Goal: Task Accomplishment & Management: Manage account settings

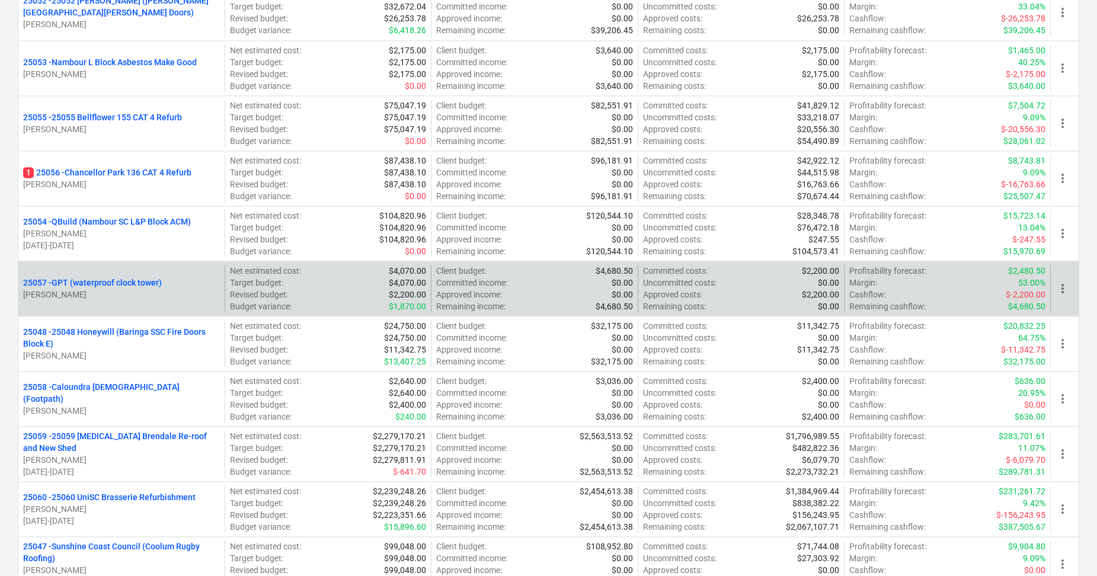
scroll to position [2592, 0]
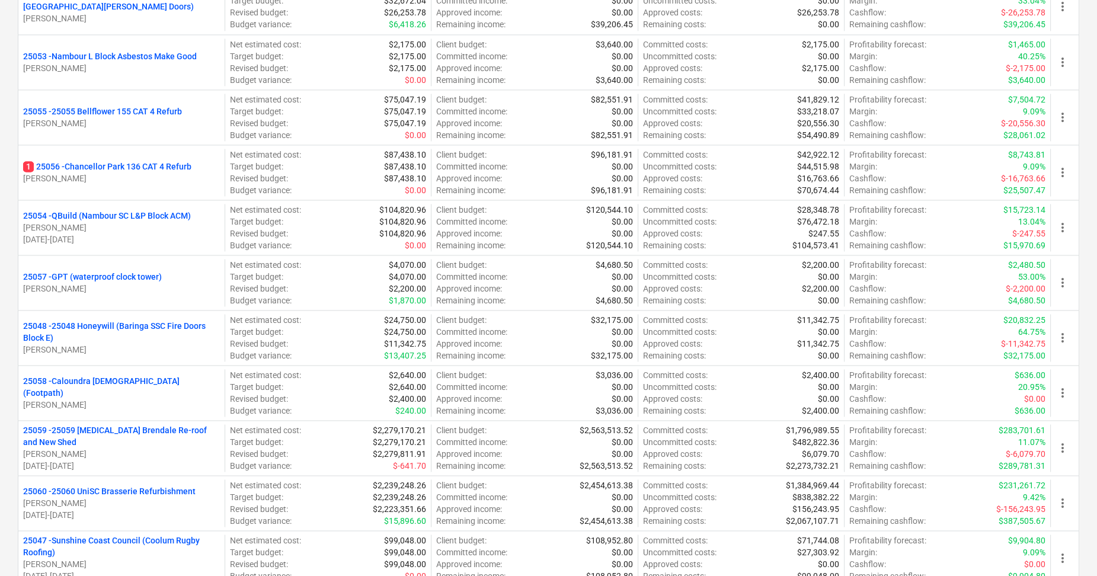
click at [146, 497] on p "[PERSON_NAME]" at bounding box center [121, 503] width 197 height 12
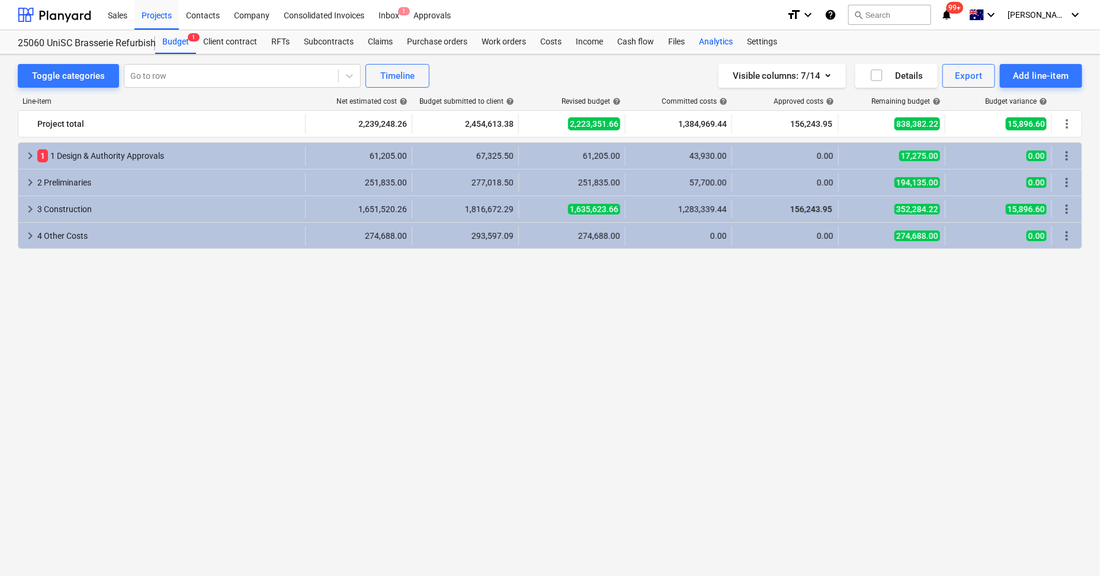
click at [720, 41] on div "Analytics" at bounding box center [716, 42] width 48 height 24
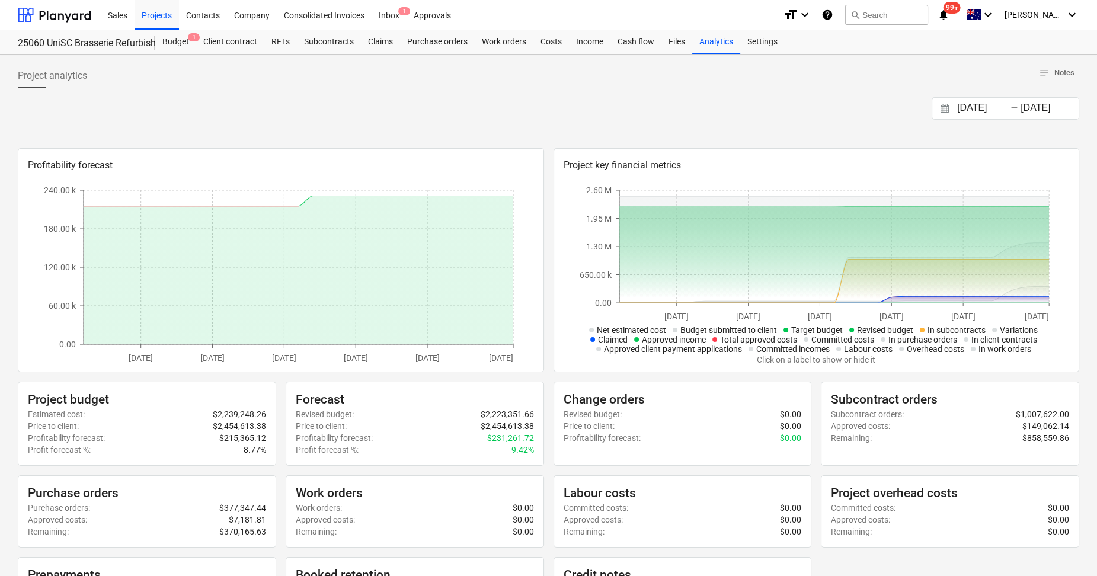
scroll to position [73, 0]
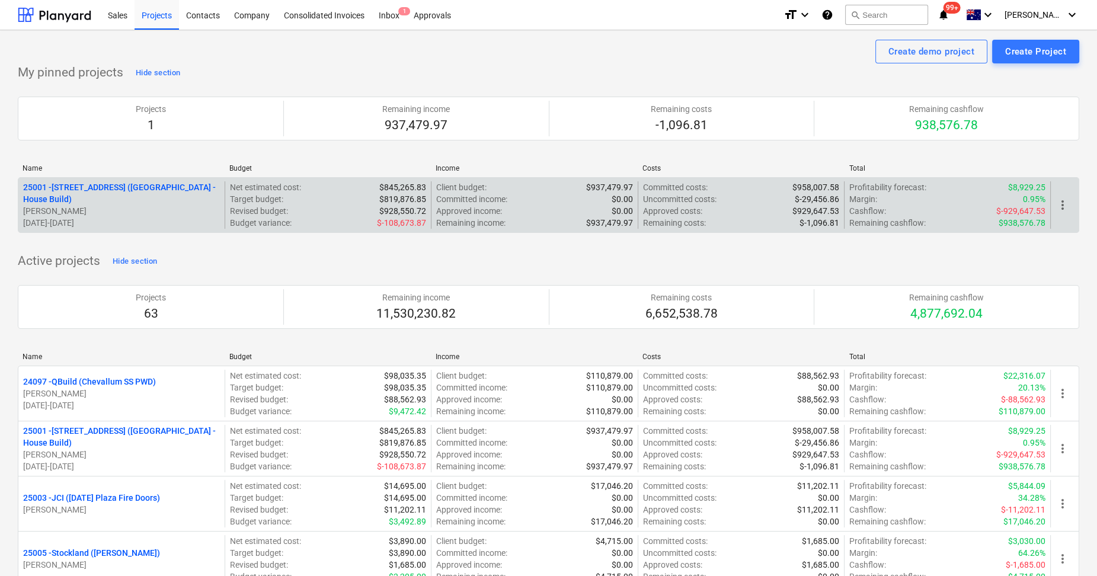
click at [747, 197] on div "Uncommitted costs : $-29,456.86" at bounding box center [741, 199] width 196 height 12
click at [807, 188] on p "$958,007.58" at bounding box center [815, 187] width 47 height 12
click at [81, 192] on p "25001 - 25001 RD (2 Walnut Place - House Build)" at bounding box center [121, 193] width 197 height 24
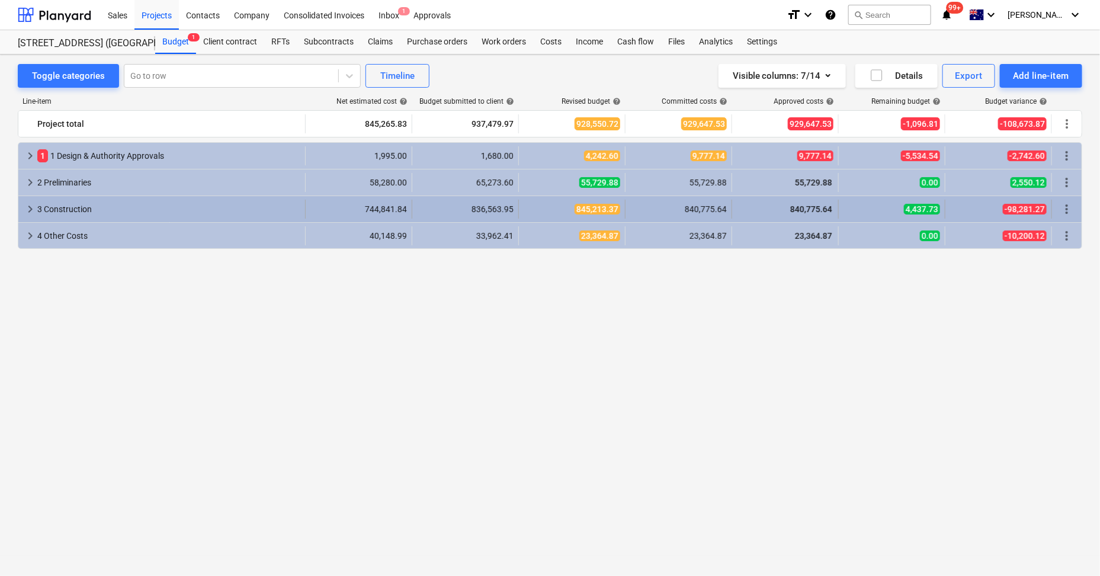
click at [28, 204] on span "keyboard_arrow_right" at bounding box center [30, 209] width 14 height 14
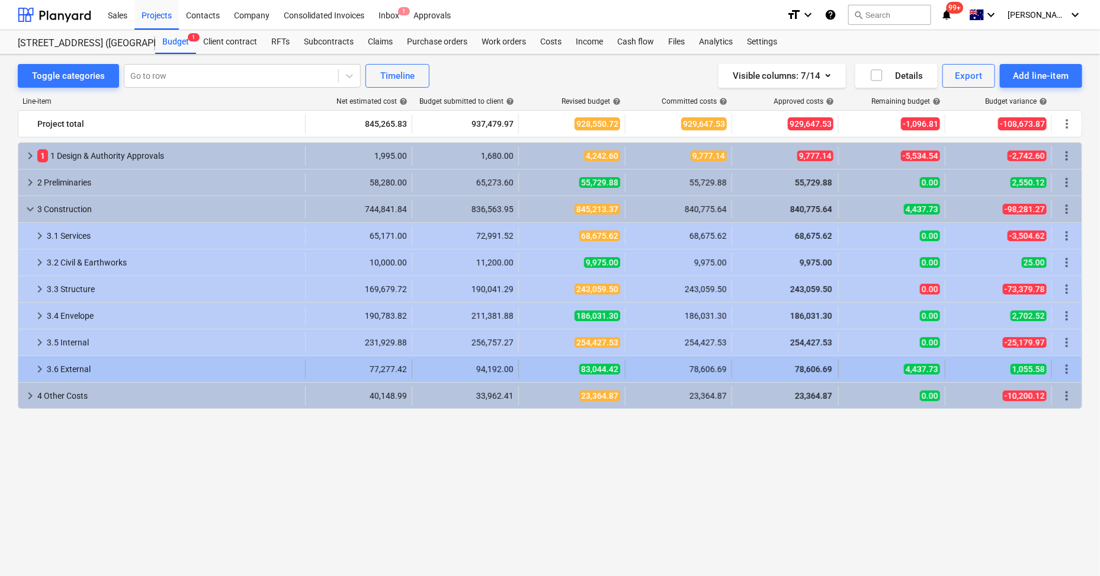
click at [47, 361] on div "3.6 External" at bounding box center [174, 369] width 254 height 19
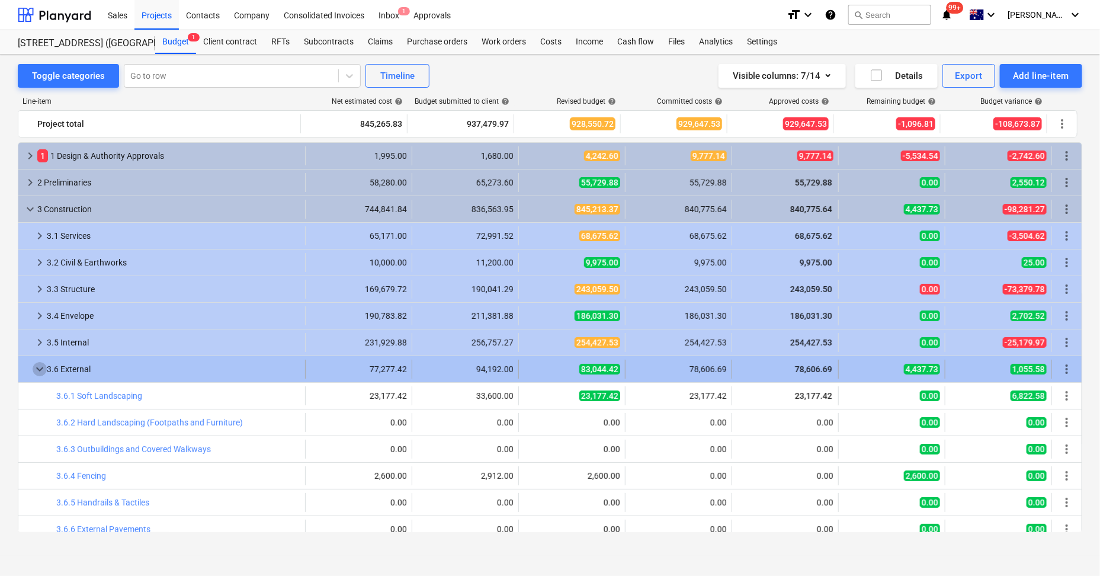
click at [39, 368] on span "keyboard_arrow_down" at bounding box center [40, 369] width 14 height 14
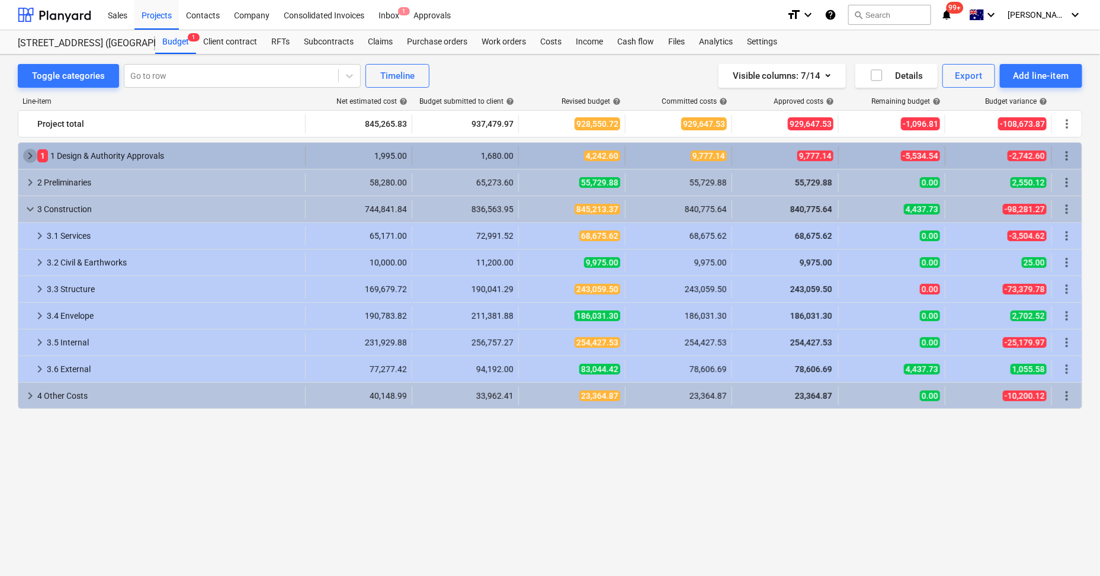
click at [27, 153] on span "keyboard_arrow_right" at bounding box center [30, 156] width 14 height 14
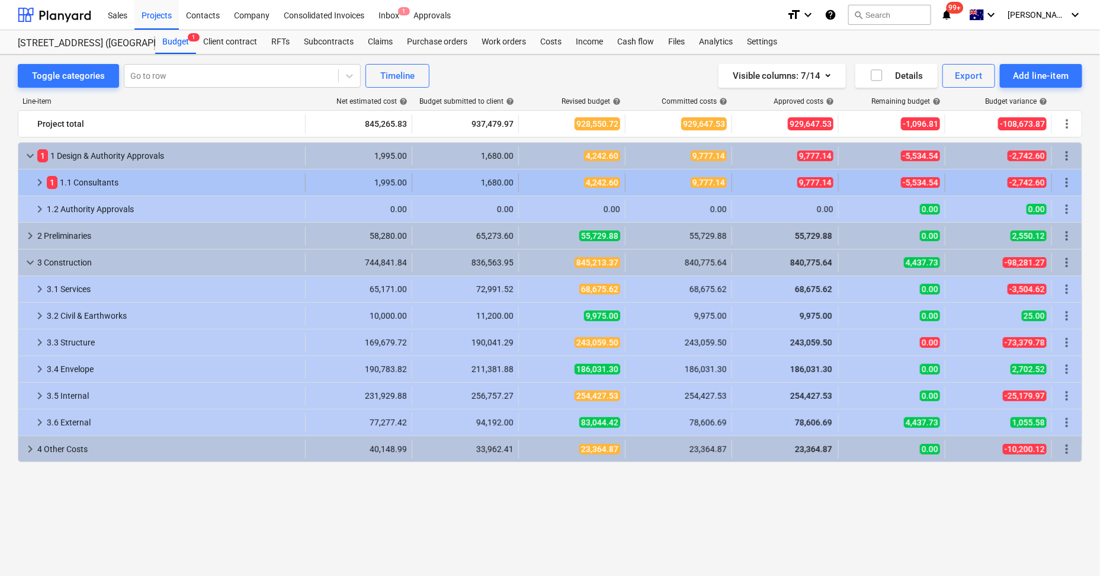
click at [40, 176] on span "keyboard_arrow_right" at bounding box center [40, 182] width 14 height 14
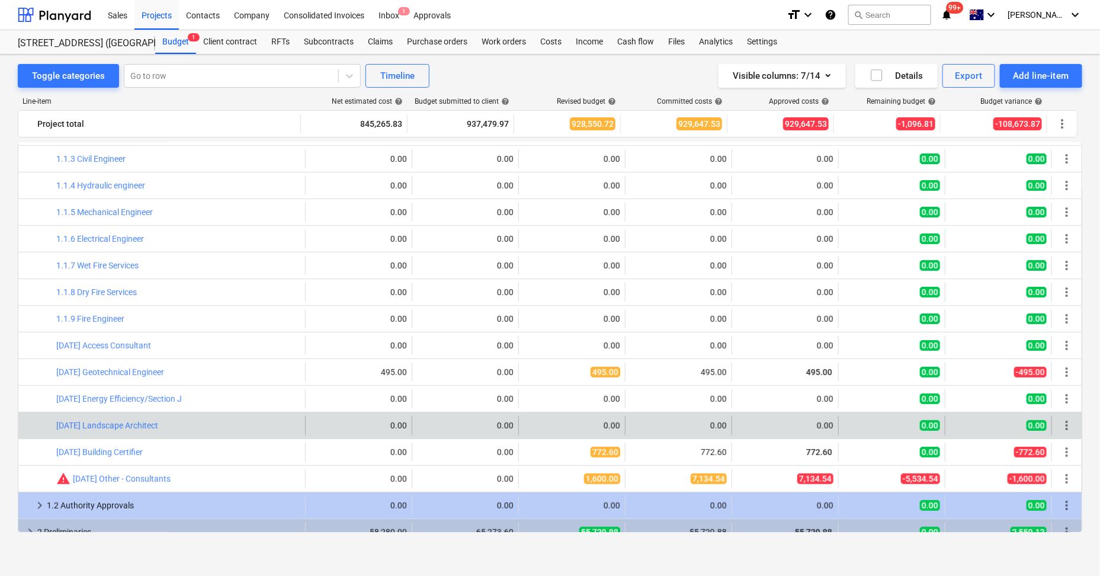
scroll to position [148, 0]
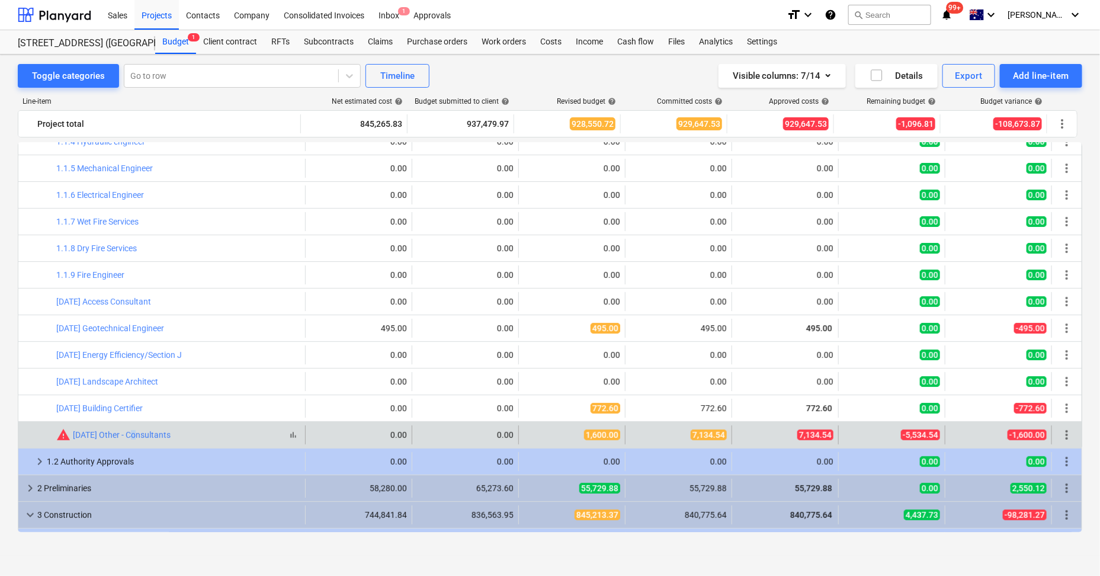
click at [132, 428] on div "warning 1.1.99 Other - Consultants" at bounding box center [113, 435] width 114 height 14
click at [526, 430] on span "edit" at bounding box center [530, 434] width 9 height 9
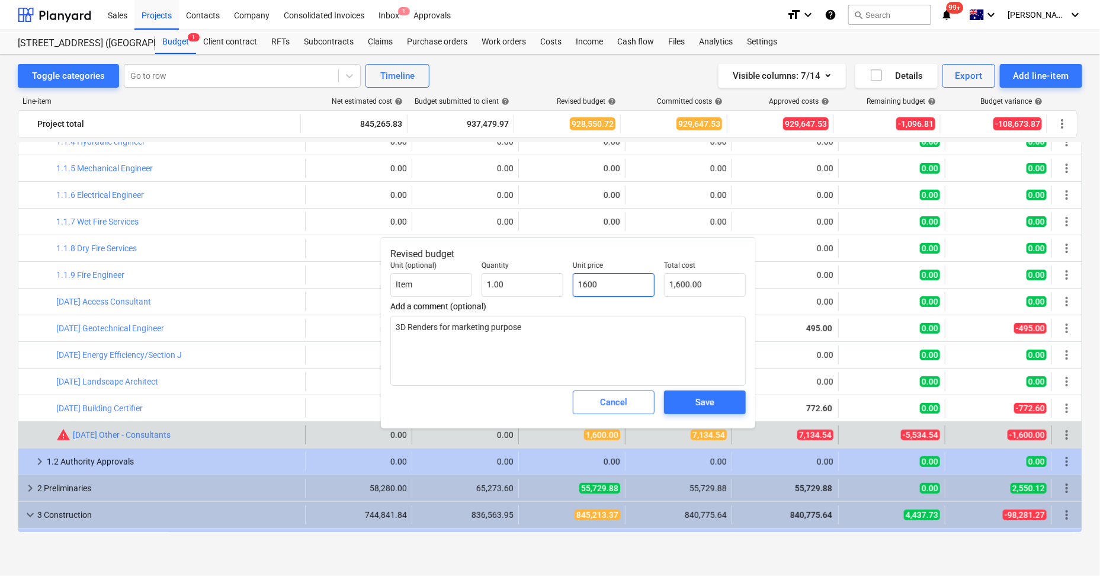
click at [627, 278] on input "1600" at bounding box center [614, 285] width 82 height 24
type input "7"
type textarea "x"
type input "7.00"
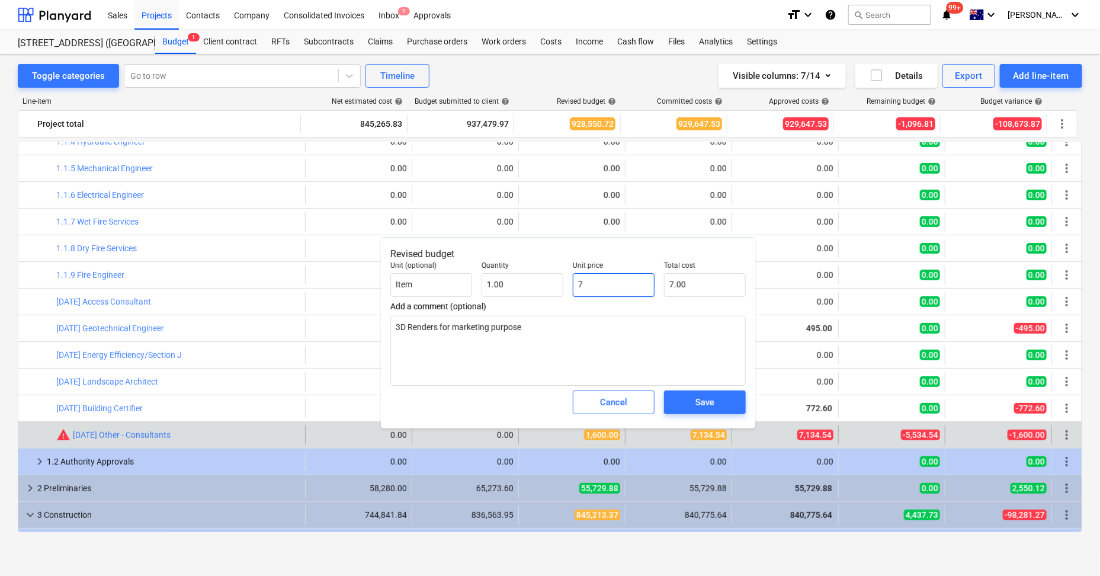
type input "71"
type textarea "x"
type input "71.00"
type input "713"
type textarea "x"
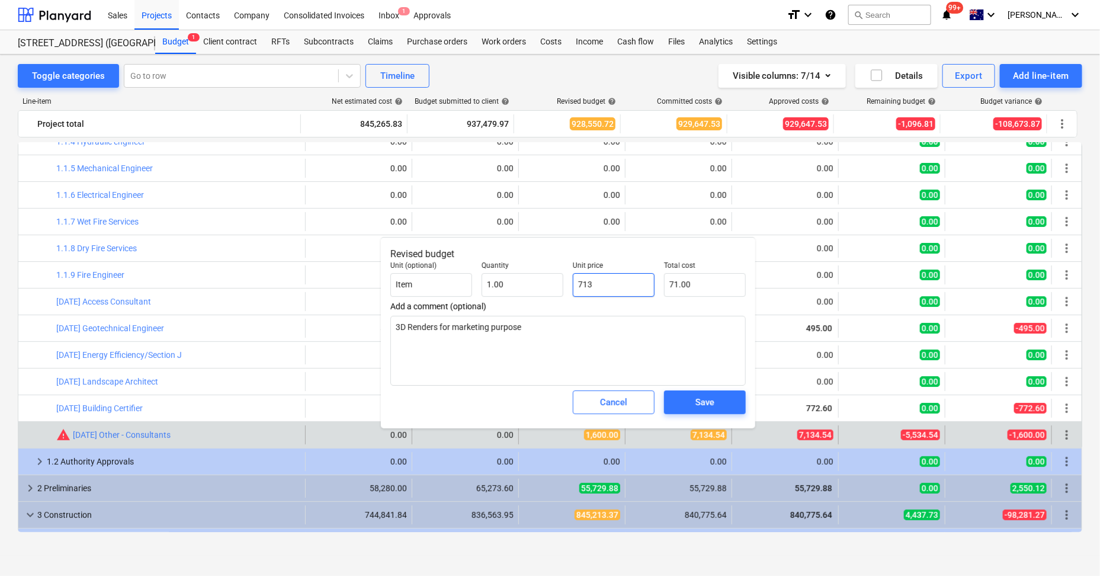
type input "713.00"
type input "7134"
type textarea "x"
type input "7,134.00"
type input "7134."
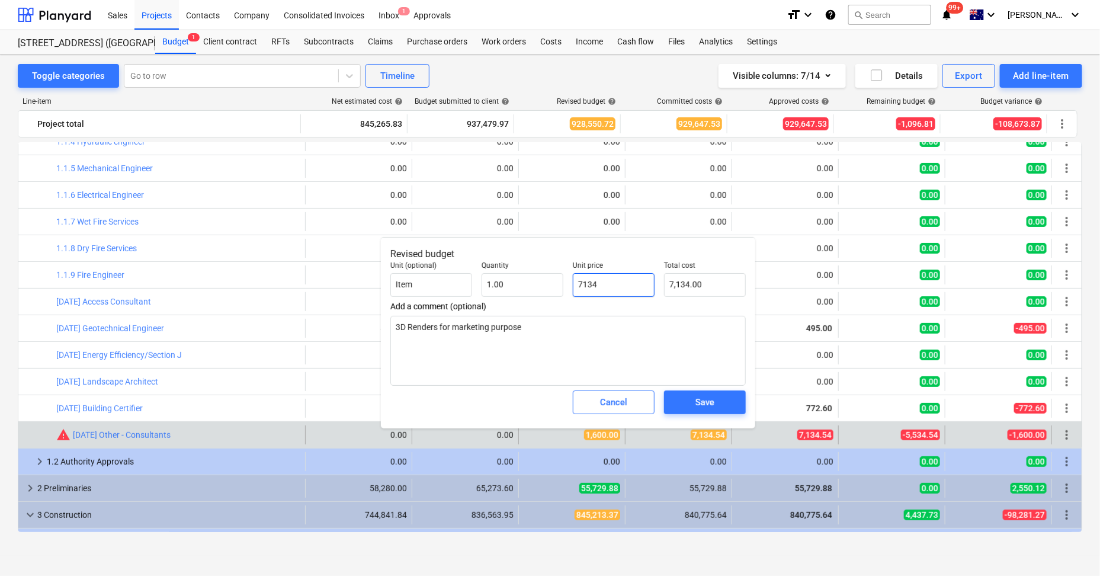
type textarea "x"
type input "7134.5"
type textarea "x"
type input "7,134.50"
type input "7134.54"
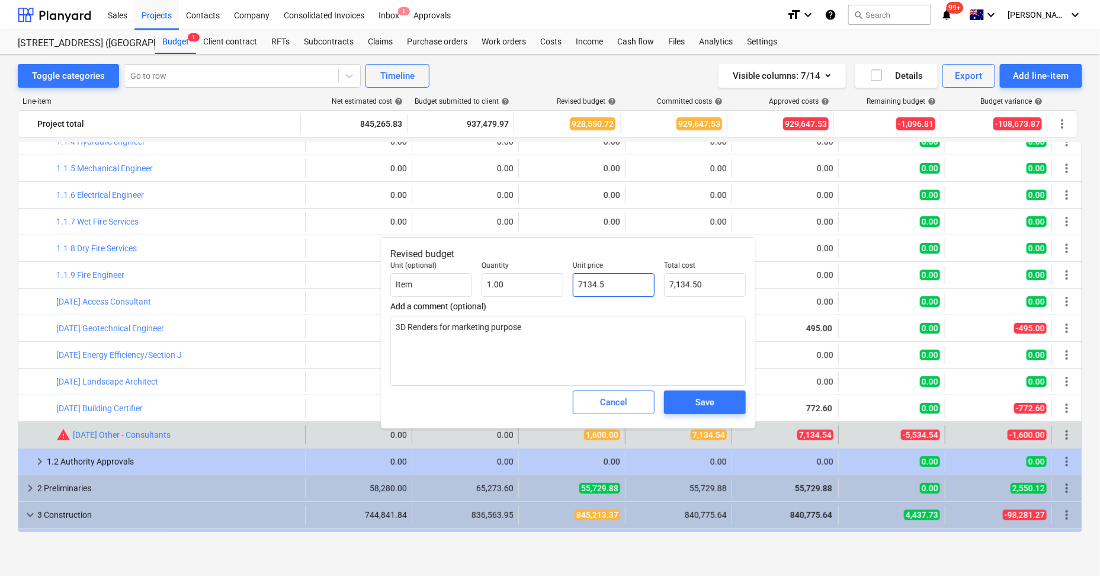
type textarea "x"
type input "7,134.54"
click at [700, 397] on div "Save" at bounding box center [705, 402] width 19 height 15
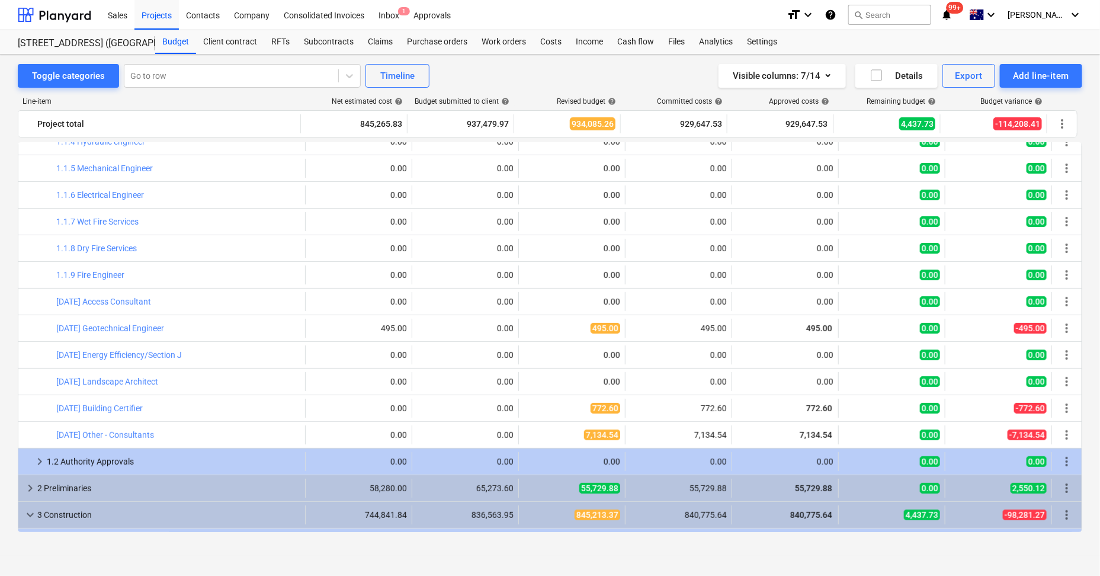
type textarea "x"
type input "1.00"
type input "7,134.54"
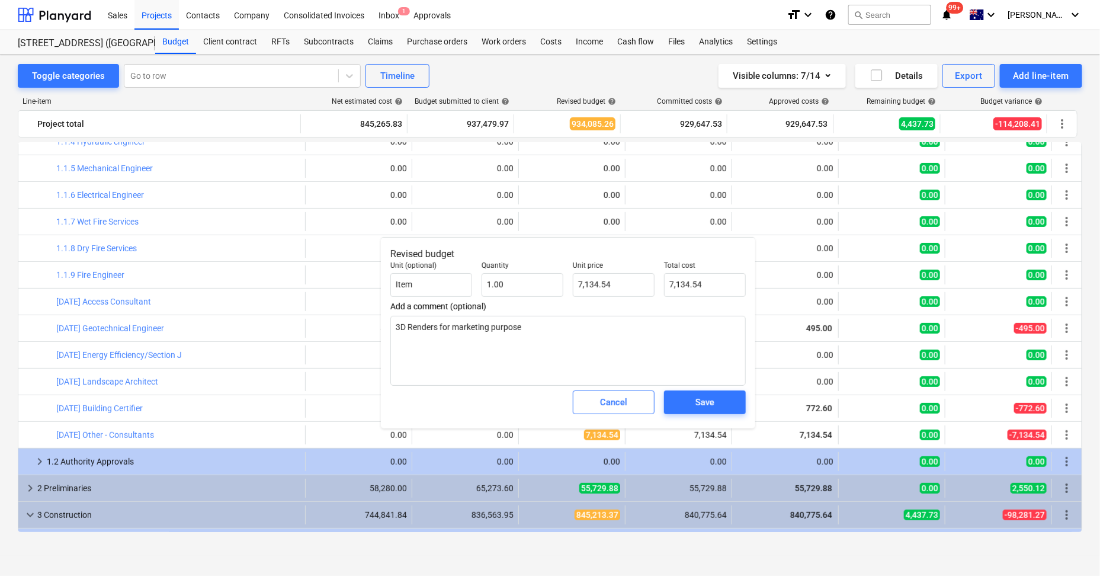
type textarea "x"
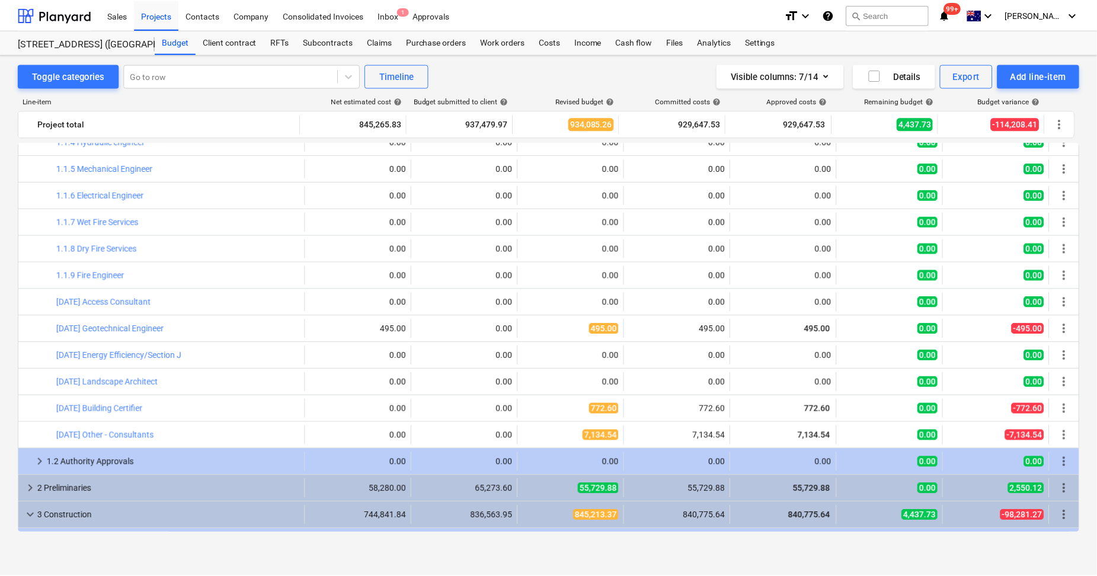
scroll to position [0, 0]
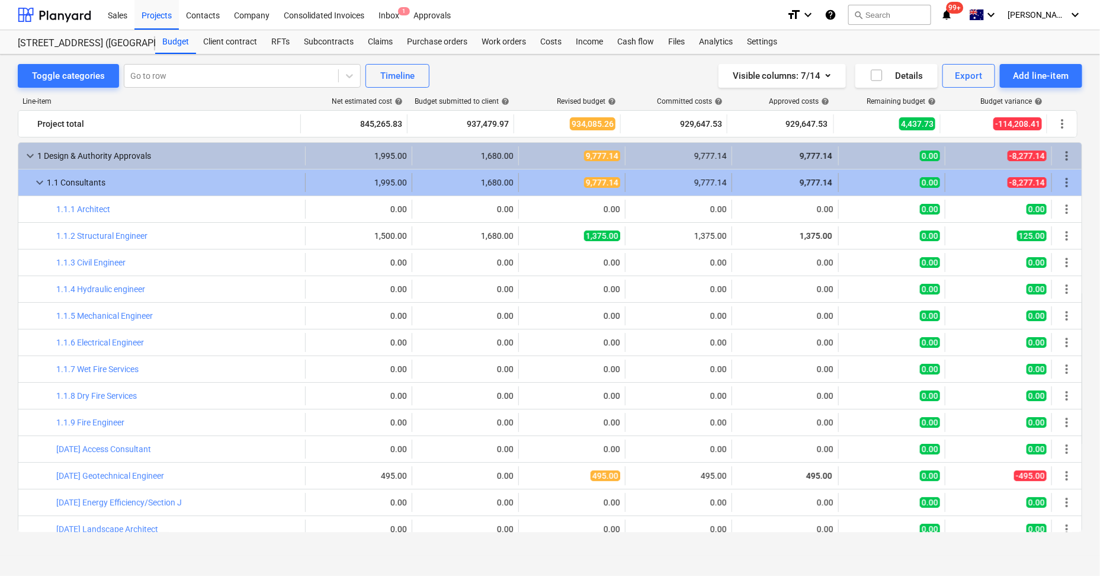
click at [38, 184] on span "keyboard_arrow_down" at bounding box center [40, 182] width 14 height 14
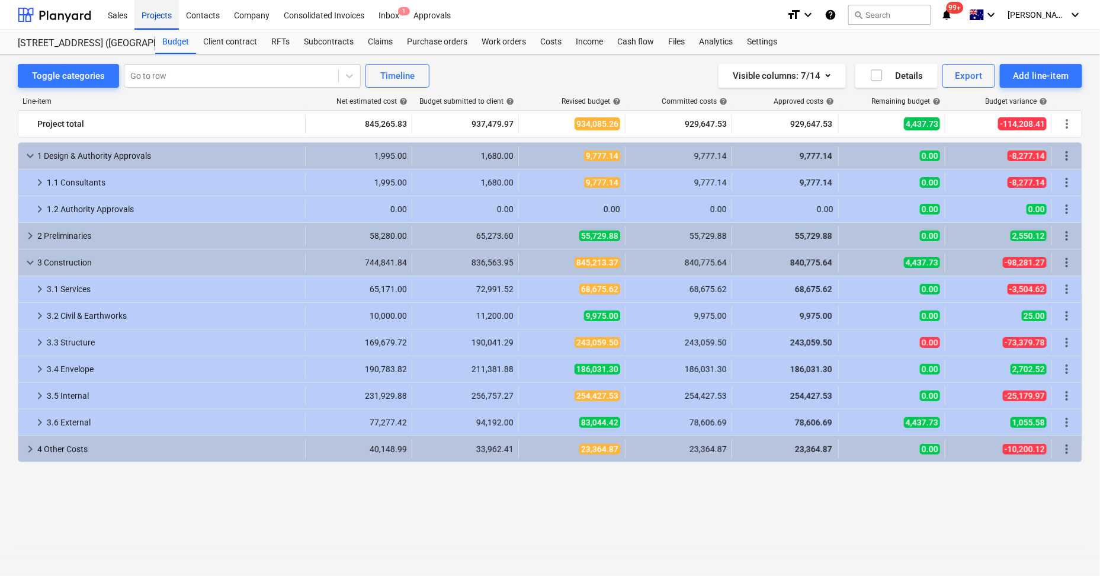
click at [158, 21] on div "Projects" at bounding box center [156, 14] width 44 height 30
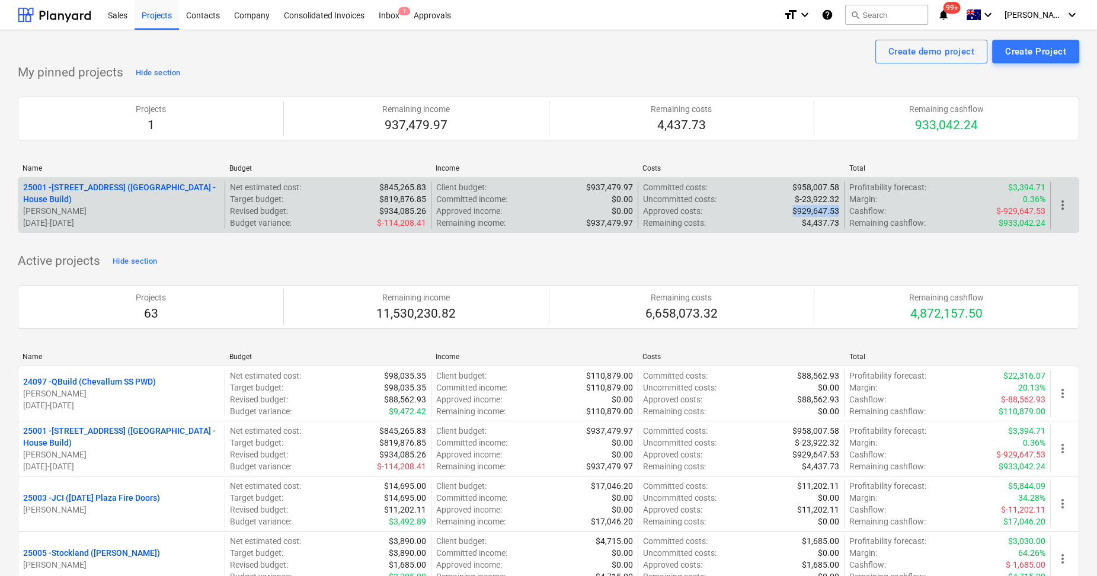
drag, startPoint x: 838, startPoint y: 209, endPoint x: 793, endPoint y: 207, distance: 44.5
click at [793, 207] on p "$929,647.53" at bounding box center [815, 211] width 47 height 12
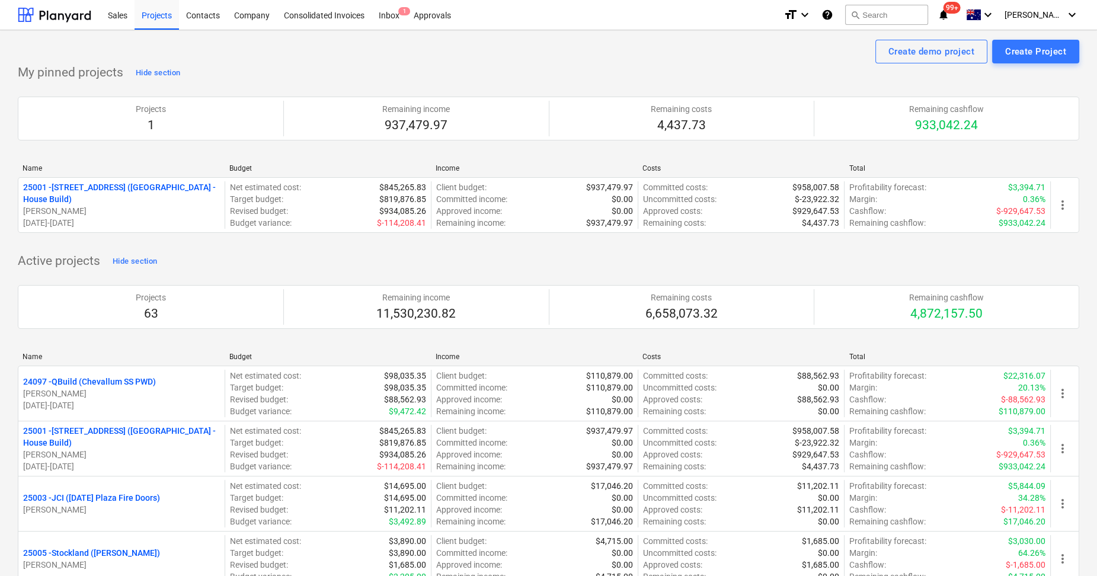
click at [810, 242] on div "Name Budget Income Costs Total 25001 - 25001 RD (2 Walnut Place - House Build) …" at bounding box center [548, 201] width 1061 height 92
